Goal: Entertainment & Leisure: Consume media (video, audio)

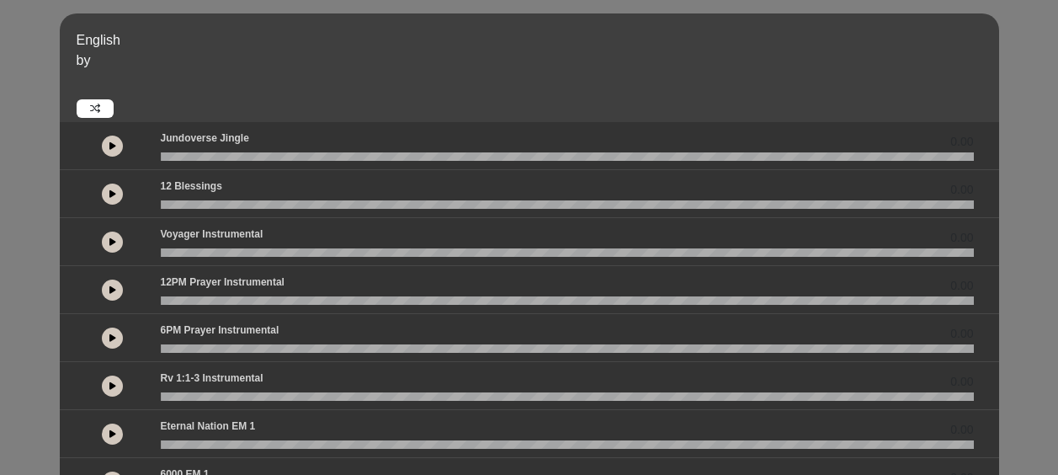
click at [370, 158] on wave at bounding box center [567, 156] width 813 height 8
click at [116, 143] on button at bounding box center [112, 146] width 21 height 21
click at [110, 241] on icon at bounding box center [112, 241] width 7 height 8
click at [109, 290] on icon at bounding box center [112, 289] width 7 height 8
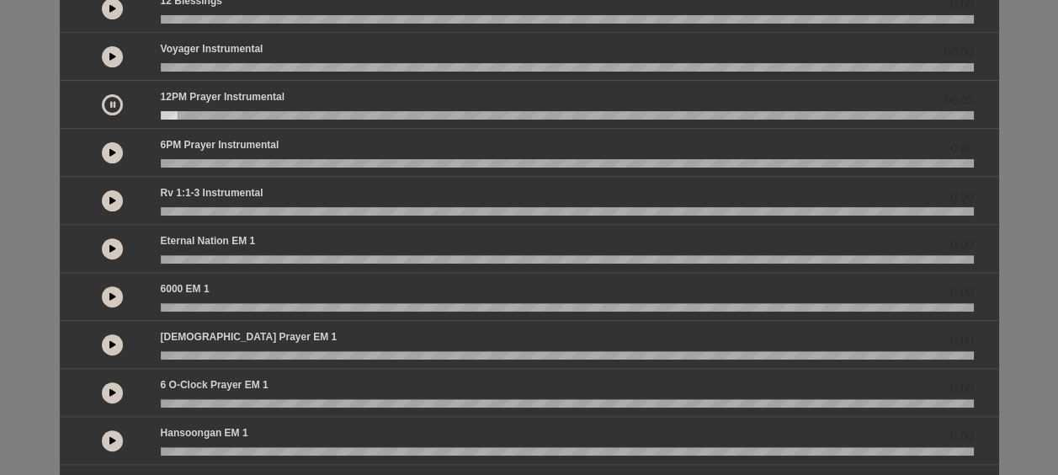
scroll to position [241, 0]
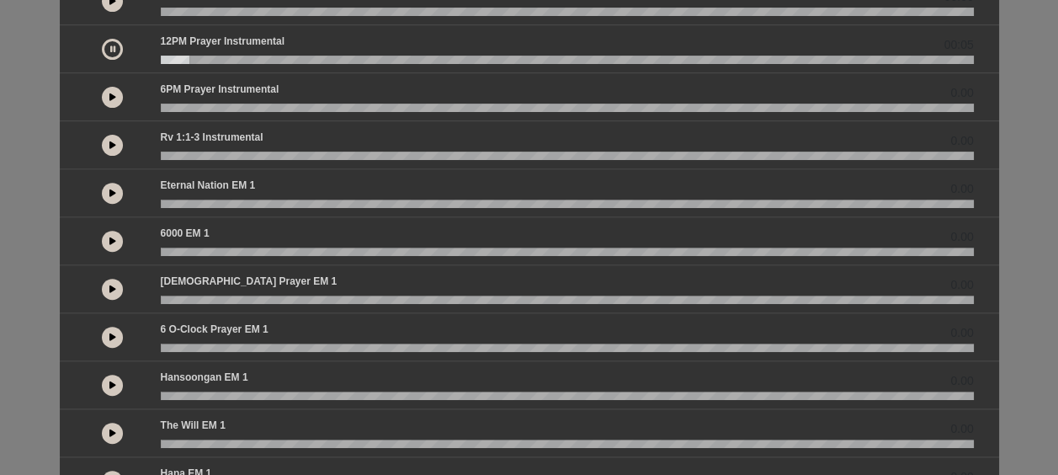
click at [109, 141] on icon at bounding box center [112, 145] width 7 height 8
click at [301, 147] on div "Rv 1:1-3 Instrumental 00:07" at bounding box center [567, 141] width 833 height 22
click at [305, 157] on wave at bounding box center [567, 156] width 813 height 8
drag, startPoint x: 350, startPoint y: 153, endPoint x: 153, endPoint y: 167, distance: 197.4
click at [153, 167] on div "00:30" at bounding box center [529, 145] width 939 height 48
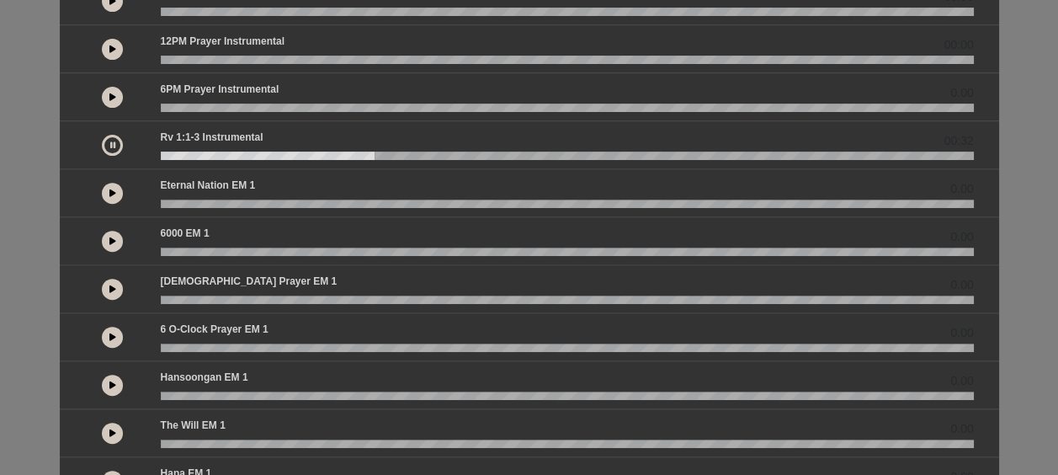
click at [109, 94] on icon at bounding box center [112, 97] width 7 height 8
click at [111, 150] on button at bounding box center [112, 145] width 21 height 21
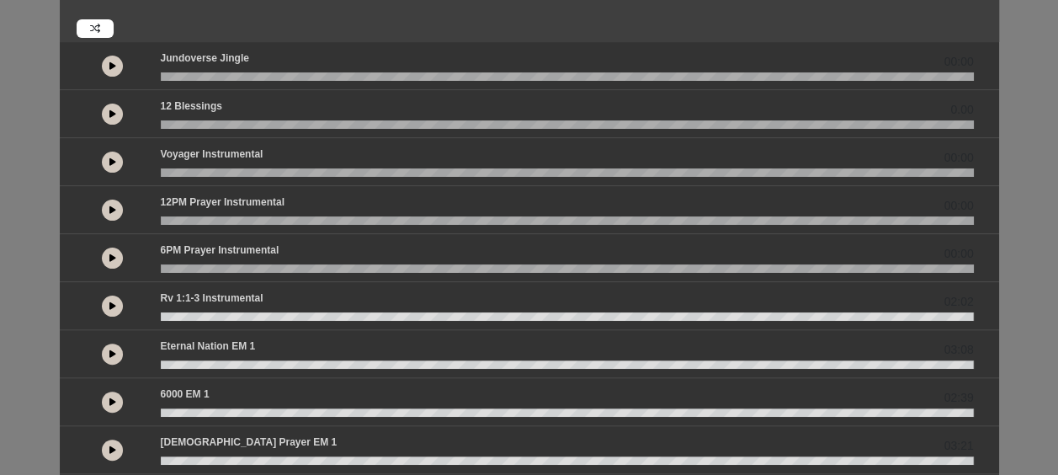
scroll to position [71, 0]
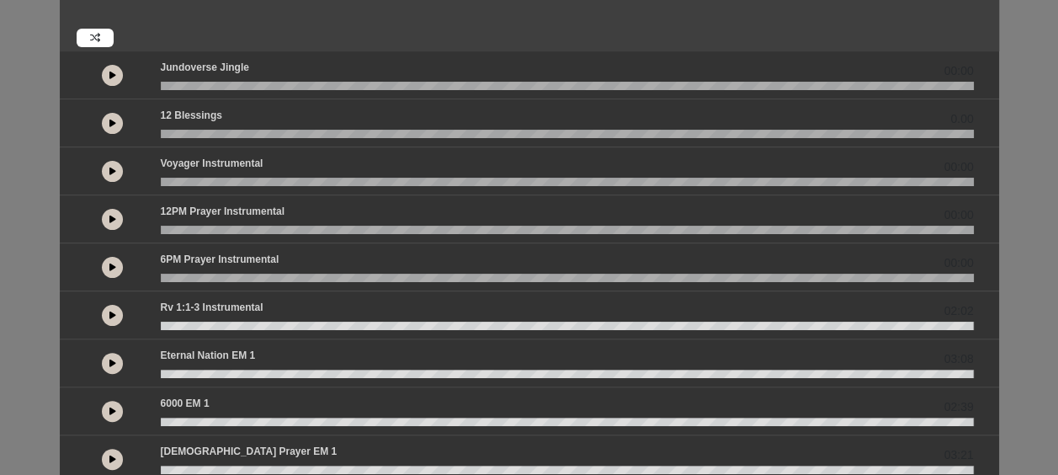
click at [111, 119] on icon at bounding box center [112, 123] width 7 height 8
click at [108, 168] on button at bounding box center [112, 171] width 21 height 21
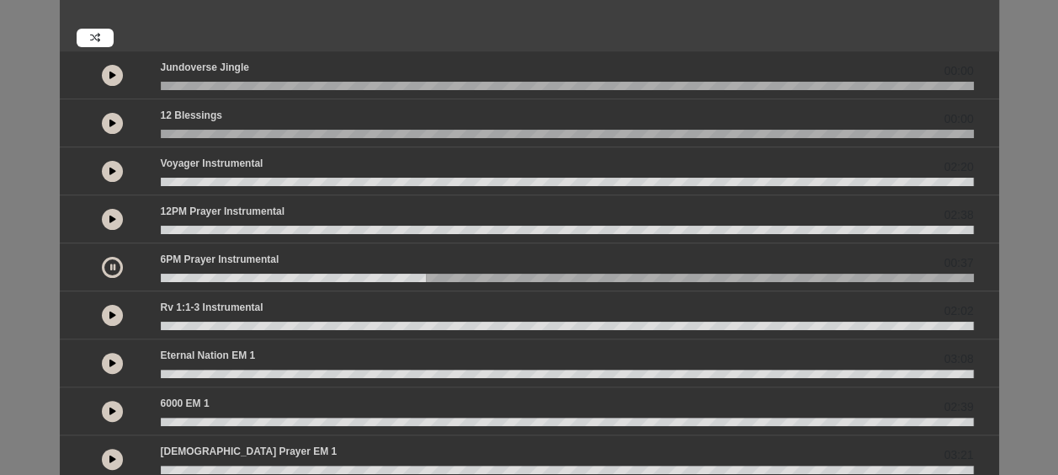
click at [114, 265] on icon at bounding box center [112, 267] width 5 height 8
